Goal: Entertainment & Leisure: Consume media (video, audio)

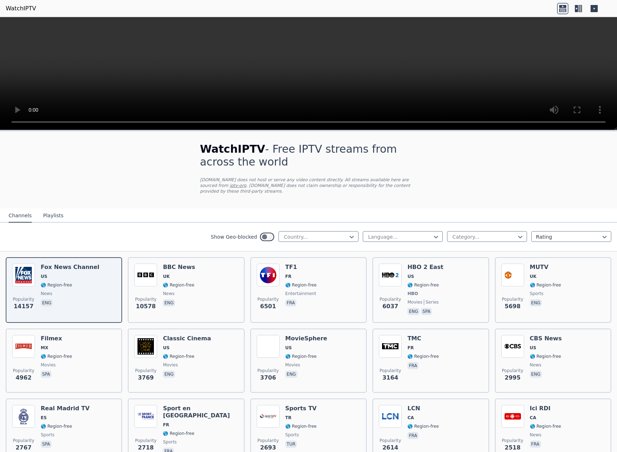
click at [56, 220] on button "Playlists" at bounding box center [53, 216] width 20 height 14
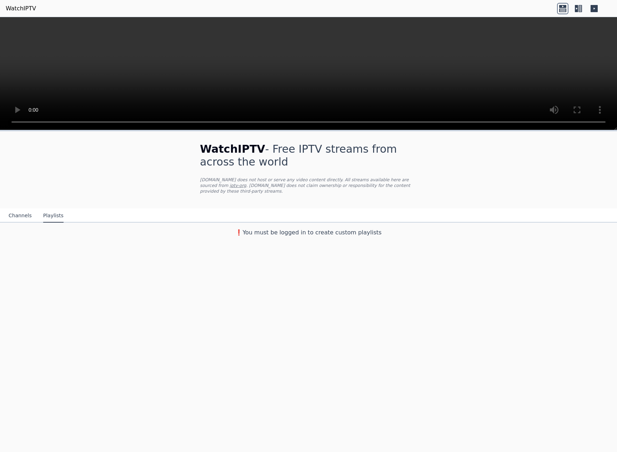
click at [25, 219] on button "Channels" at bounding box center [20, 216] width 23 height 14
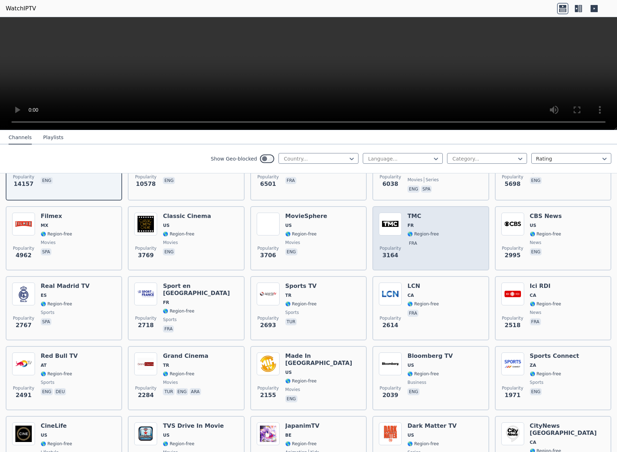
scroll to position [144, 0]
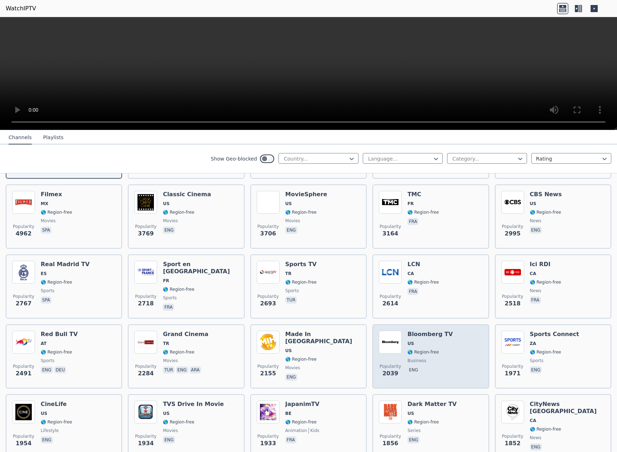
click at [438, 337] on h6 "Bloomberg TV" at bounding box center [429, 334] width 45 height 7
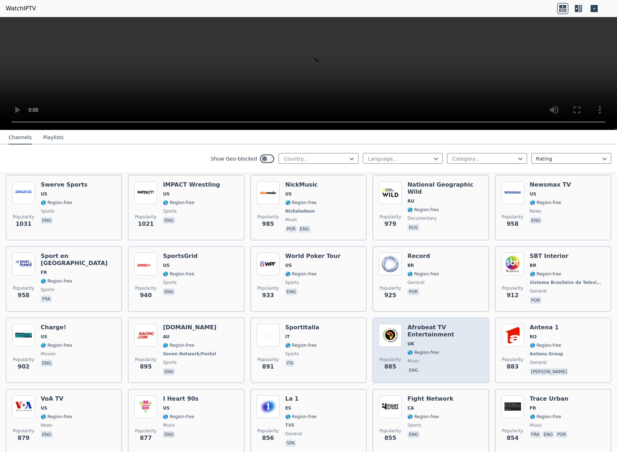
scroll to position [902, 0]
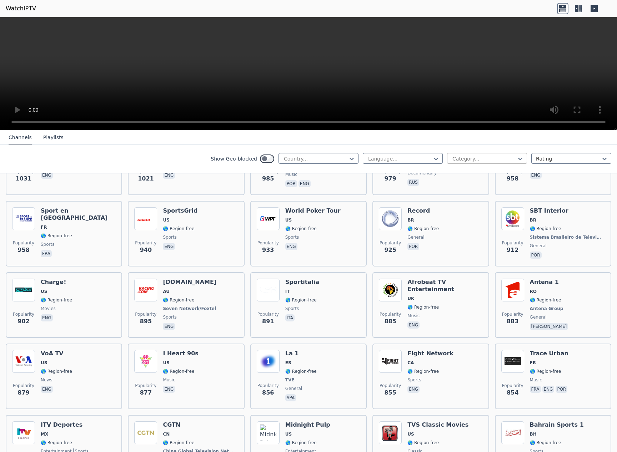
click at [498, 160] on div at bounding box center [484, 158] width 65 height 7
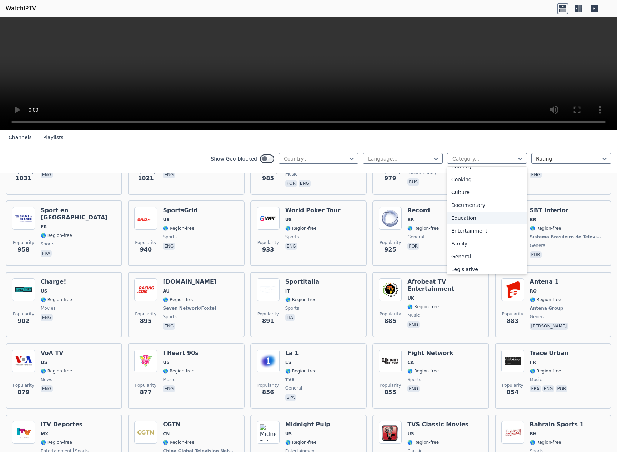
scroll to position [41, 0]
click at [317, 159] on div at bounding box center [315, 158] width 65 height 7
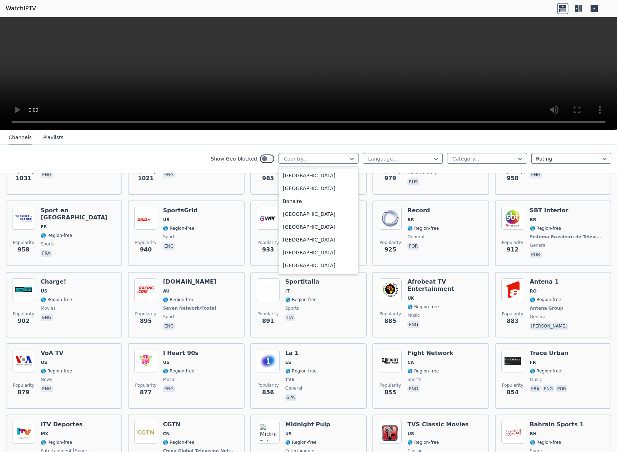
scroll to position [366, 0]
click at [317, 236] on div "[GEOGRAPHIC_DATA]" at bounding box center [319, 232] width 80 height 13
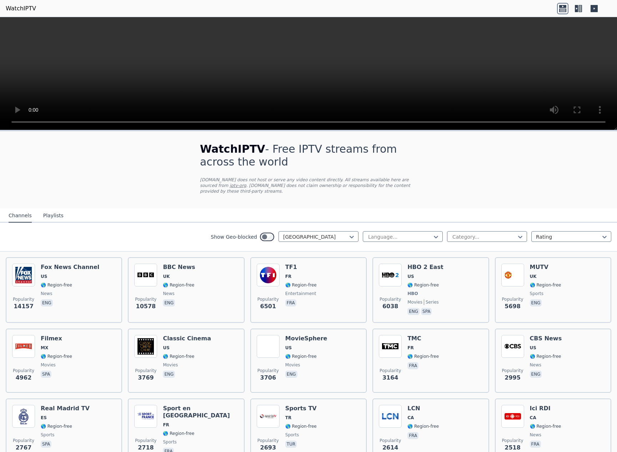
click at [402, 154] on h1 "WatchIPTV - Free IPTV streams from across the world" at bounding box center [308, 156] width 217 height 26
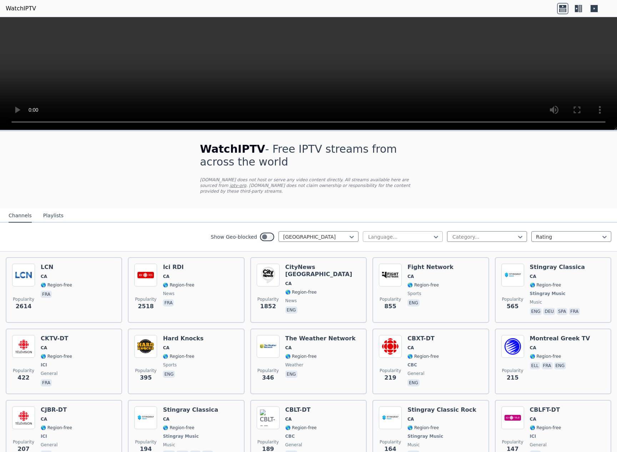
click at [420, 233] on div "Language..." at bounding box center [403, 236] width 80 height 11
click at [416, 277] on div "English" at bounding box center [403, 278] width 80 height 13
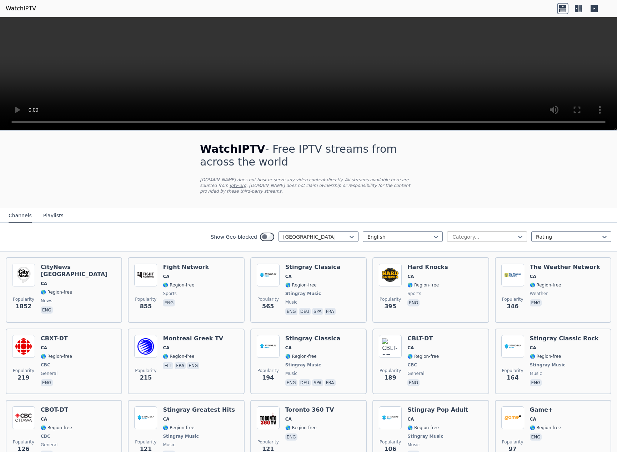
click at [499, 236] on div at bounding box center [484, 237] width 65 height 7
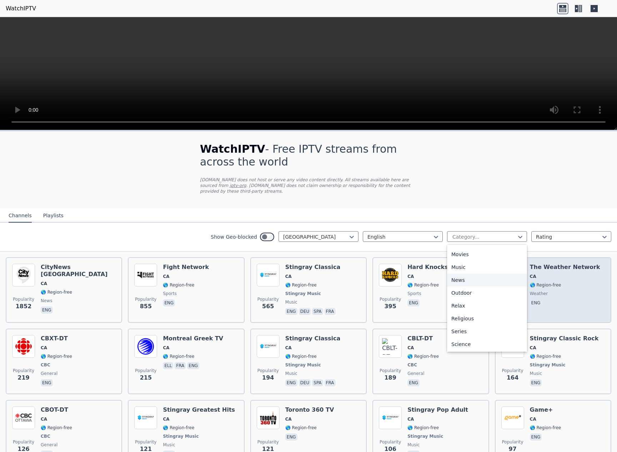
click at [497, 279] on div "News" at bounding box center [487, 280] width 80 height 13
